Goal: Task Accomplishment & Management: Manage account settings

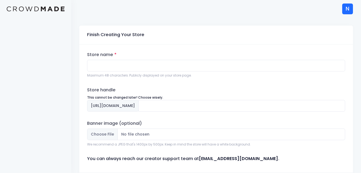
click at [346, 4] on div "N" at bounding box center [347, 8] width 11 height 11
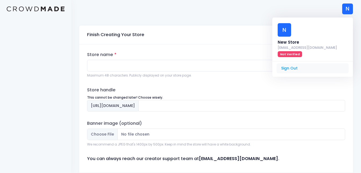
click at [297, 63] on link "Sign Out" at bounding box center [313, 68] width 72 height 10
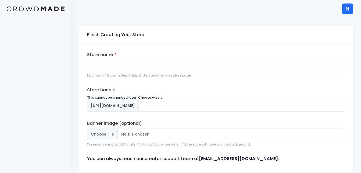
click at [55, 6] on img at bounding box center [36, 8] width 58 height 5
click at [348, 7] on div "N" at bounding box center [347, 8] width 11 height 11
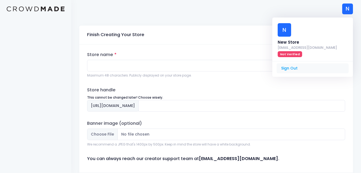
click at [299, 63] on link "Sign Out" at bounding box center [313, 68] width 72 height 10
